Goal: Find specific page/section: Find specific page/section

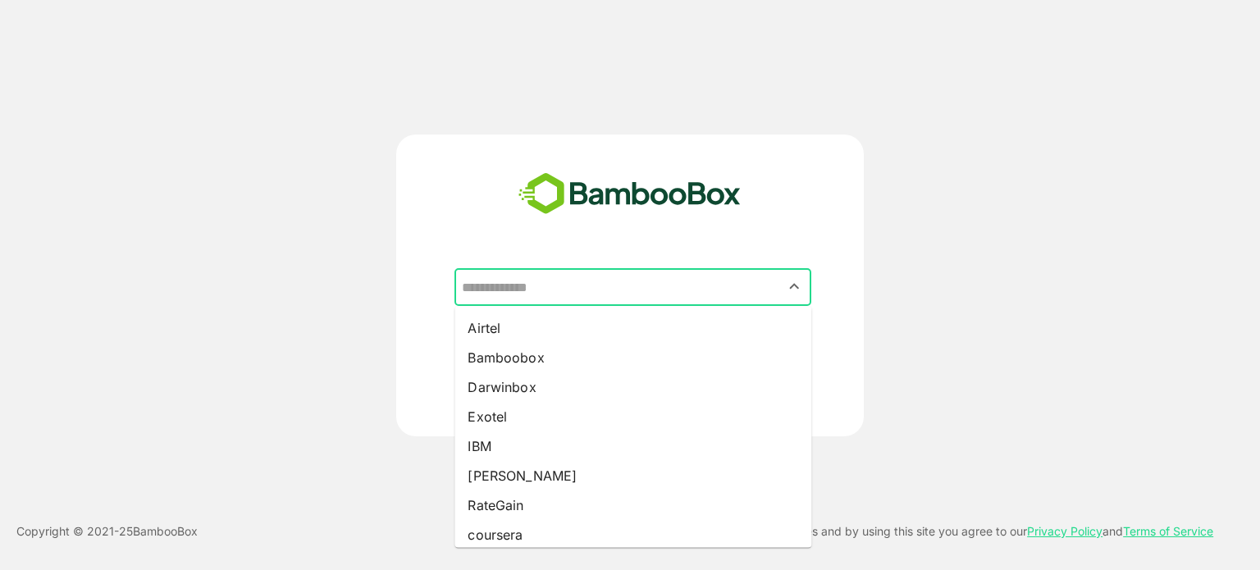
click at [636, 301] on input "text" at bounding box center [633, 286] width 350 height 31
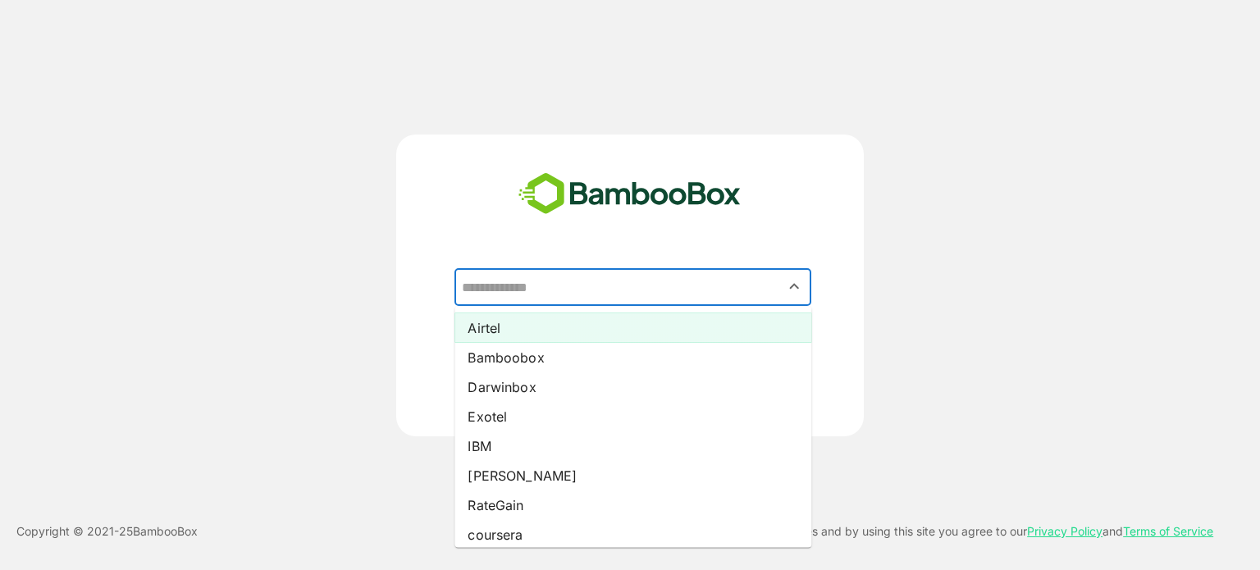
click at [562, 334] on li "Airtel" at bounding box center [632, 328] width 357 height 30
type input "******"
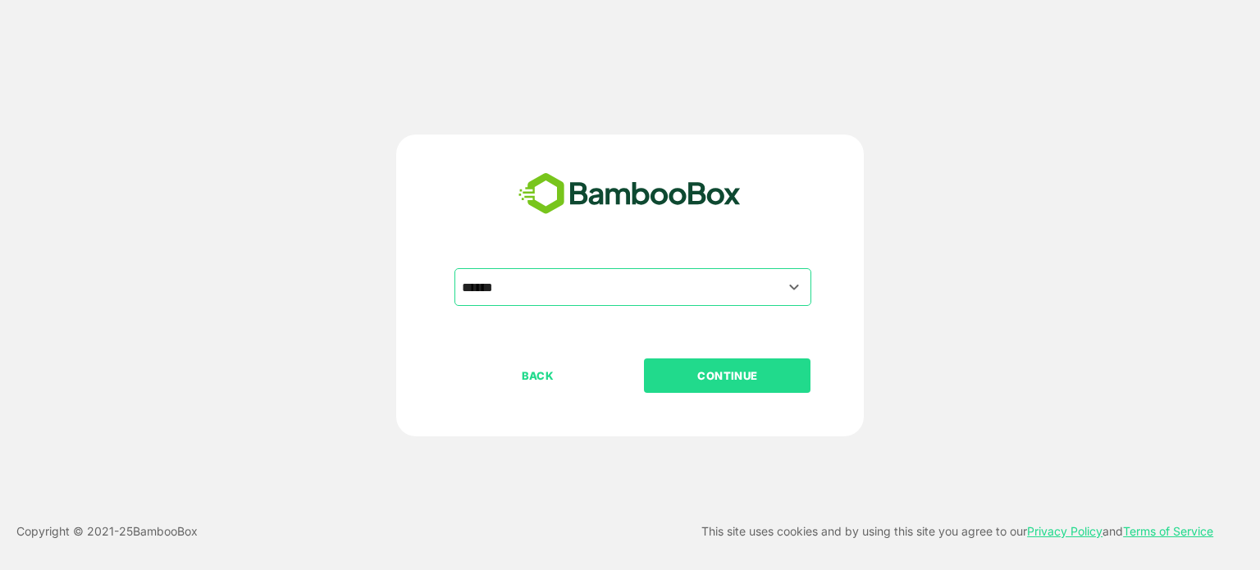
click at [724, 375] on p "CONTINUE" at bounding box center [727, 376] width 164 height 18
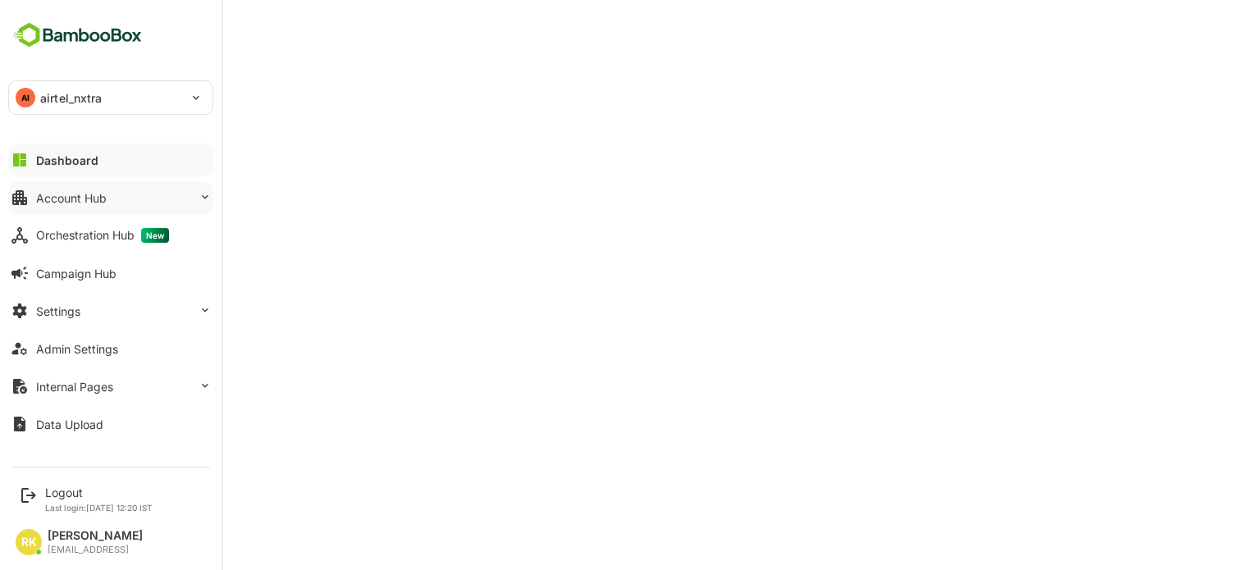
click at [103, 203] on div "Account Hub" at bounding box center [71, 198] width 71 height 14
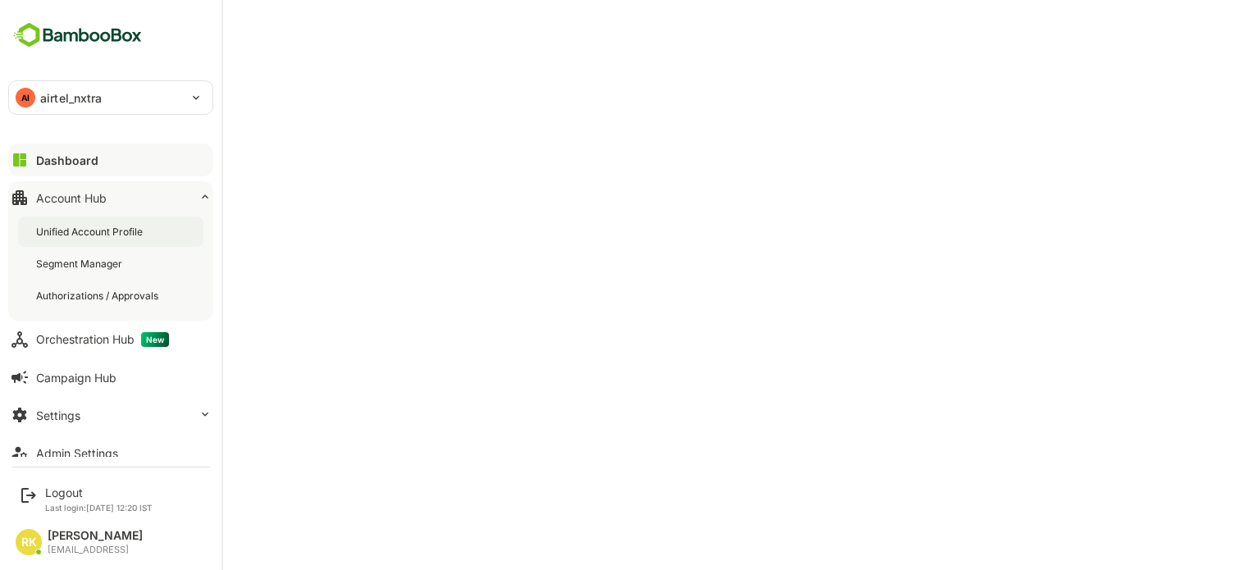
click at [98, 235] on div "Unified Account Profile" at bounding box center [91, 232] width 110 height 14
